Goal: Find specific page/section: Find specific page/section

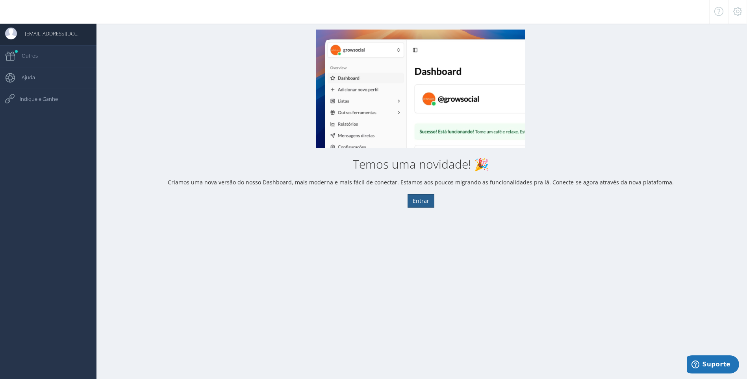
click at [424, 197] on button "Entrar" at bounding box center [421, 200] width 27 height 13
click at [738, 13] on icon at bounding box center [737, 12] width 9 height 6
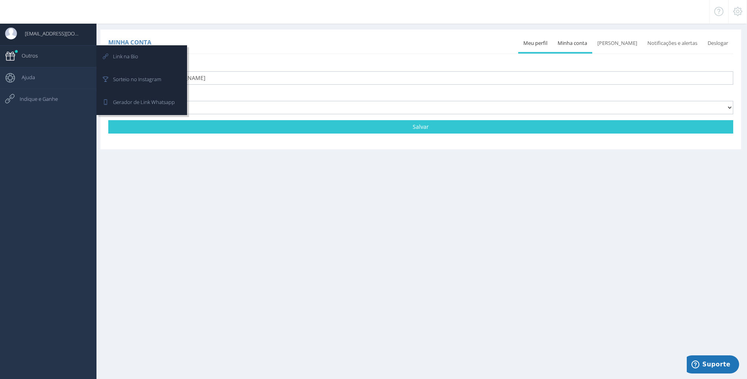
click at [47, 54] on link "Outros" at bounding box center [48, 56] width 96 height 22
click at [141, 76] on span "Sorteio no Instagram" at bounding box center [133, 79] width 56 height 20
